Goal: Task Accomplishment & Management: Complete application form

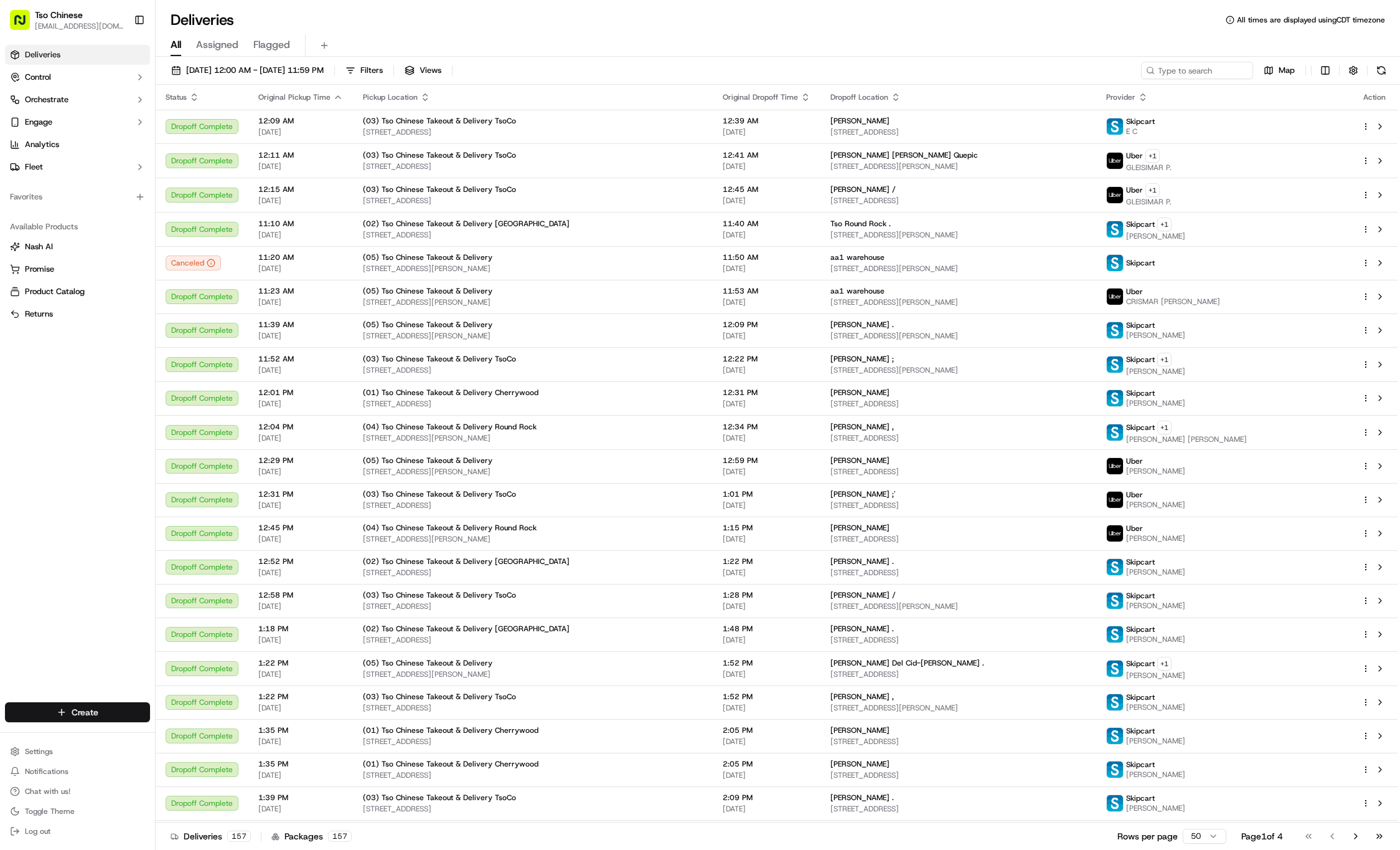
click at [93, 711] on html "Tso Chinese [EMAIL_ADDRESS][DOMAIN_NAME] Toggle Sidebar Deliveries Control Orch…" at bounding box center [700, 425] width 1400 height 850
click at [127, 710] on html "Tso Chinese [EMAIL_ADDRESS][DOMAIN_NAME] Toggle Sidebar Deliveries Control Orch…" at bounding box center [700, 425] width 1400 height 850
click at [178, 730] on link "Delivery" at bounding box center [225, 734] width 139 height 22
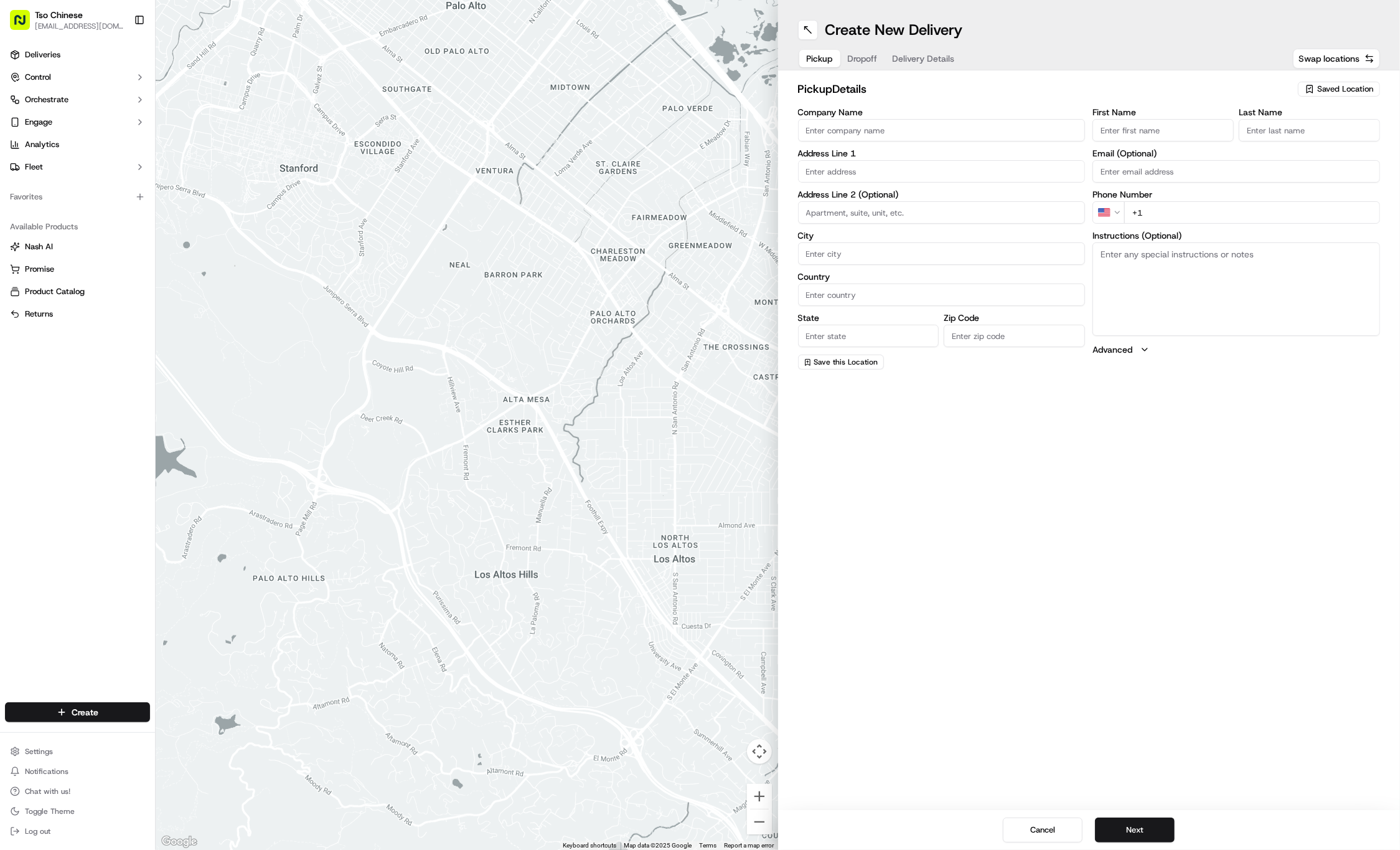
click at [1319, 88] on span "Saved Location" at bounding box center [1346, 90] width 56 height 12
